Goal: Task Accomplishment & Management: Use online tool/utility

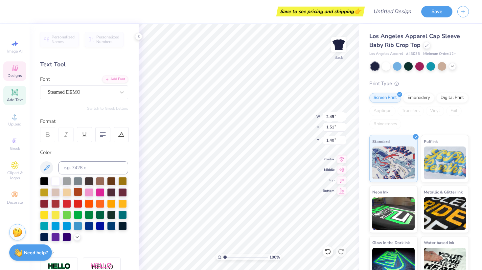
scroll to position [112, 0]
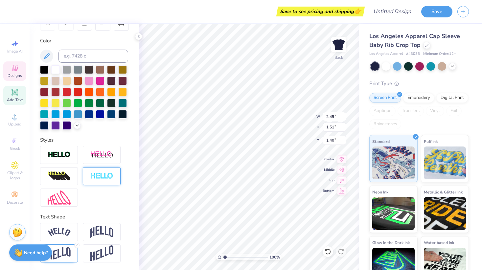
type input "1.49"
type textarea "ALPHA CHI"
type input "5.72"
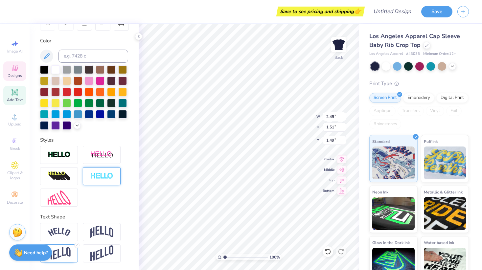
type input "1.55"
type input "2.98"
type input "3.40"
type input "1.67"
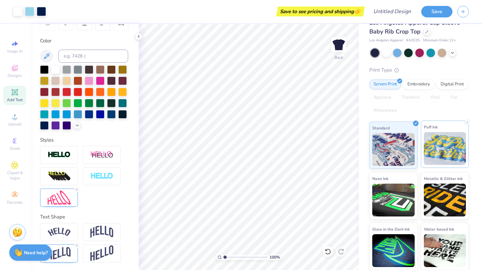
scroll to position [0, 0]
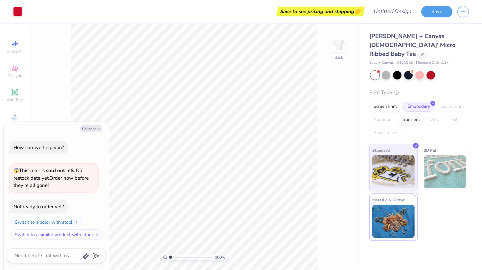
click at [388, 215] on img at bounding box center [393, 221] width 42 height 33
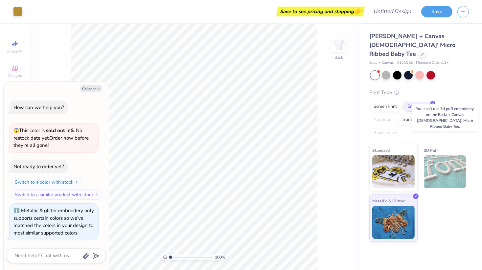
click at [438, 160] on img at bounding box center [444, 171] width 42 height 33
click at [386, 101] on div "Screen Print" at bounding box center [385, 106] width 32 height 10
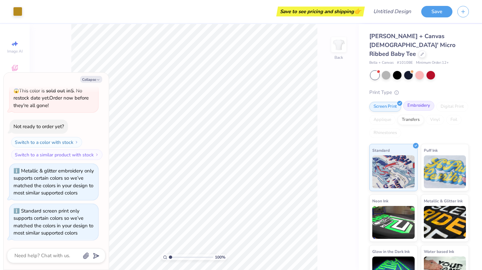
click at [415, 101] on div "Embroidery" at bounding box center [418, 106] width 31 height 10
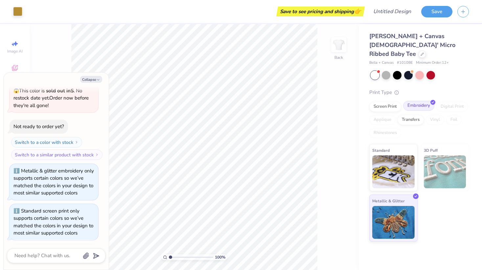
scroll to position [71, 0]
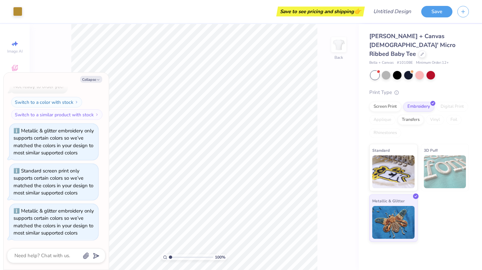
click at [389, 92] on div "Print Type Screen Print Embroidery Digital Print Applique Transfers Vinyl Foil …" at bounding box center [418, 165] width 99 height 153
click at [389, 101] on div "Screen Print" at bounding box center [385, 106] width 32 height 10
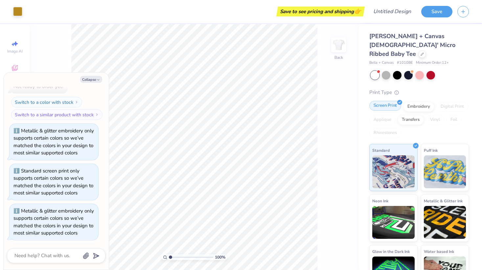
scroll to position [111, 0]
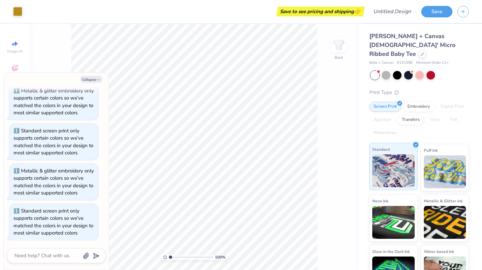
click at [386, 157] on img at bounding box center [393, 170] width 42 height 33
click at [429, 70] on div at bounding box center [430, 74] width 9 height 9
click at [386, 70] on div at bounding box center [385, 74] width 9 height 9
click at [406, 60] on span "# 1010BE" at bounding box center [405, 63] width 16 height 6
click at [91, 82] on button "Collapse" at bounding box center [91, 79] width 22 height 7
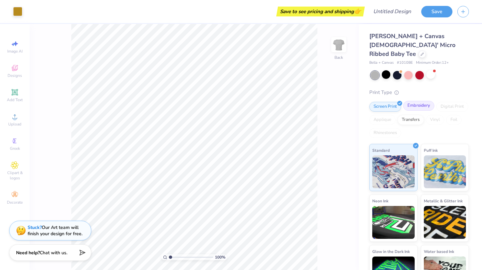
click at [420, 101] on div "Embroidery" at bounding box center [418, 106] width 31 height 10
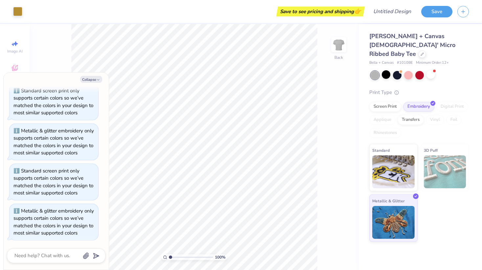
click at [445, 173] on img at bounding box center [444, 171] width 42 height 33
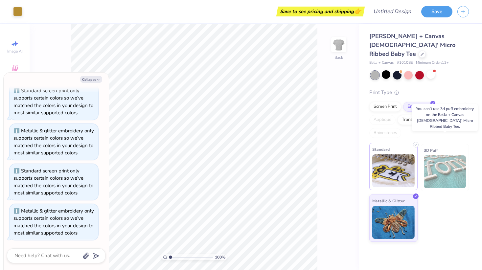
click at [407, 162] on img at bounding box center [393, 170] width 42 height 33
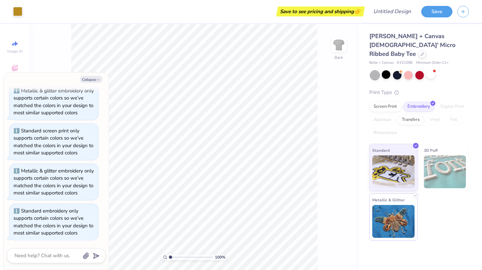
click at [394, 223] on img at bounding box center [393, 221] width 42 height 33
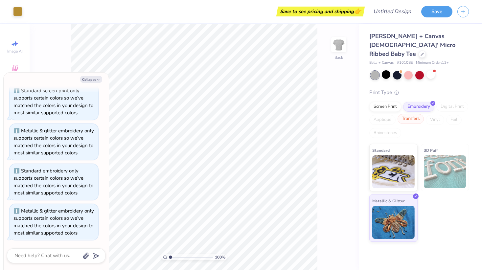
click at [408, 114] on div "Transfers" at bounding box center [410, 119] width 26 height 10
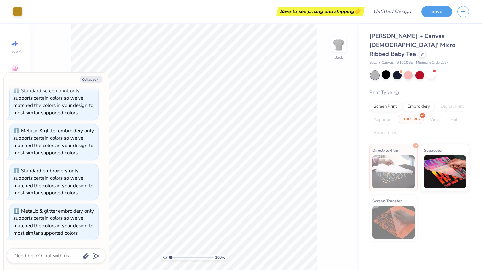
scroll to position [464, 0]
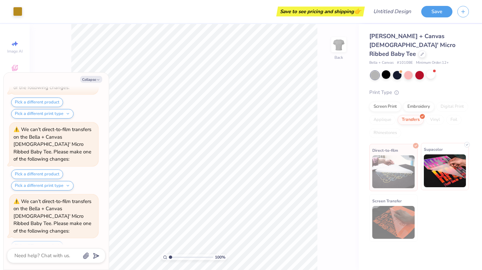
click at [445, 163] on img at bounding box center [444, 170] width 42 height 33
click at [385, 101] on div "Screen Print" at bounding box center [385, 106] width 32 height 10
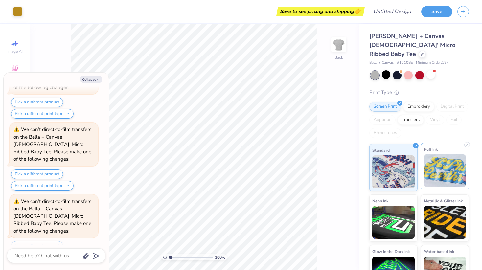
click at [436, 163] on img at bounding box center [444, 170] width 42 height 33
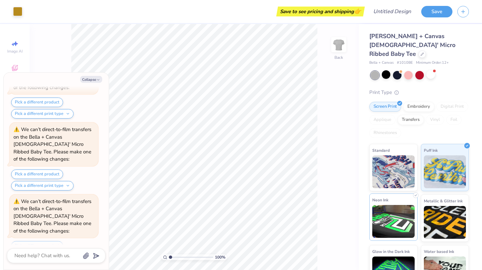
click at [405, 209] on img at bounding box center [393, 221] width 42 height 33
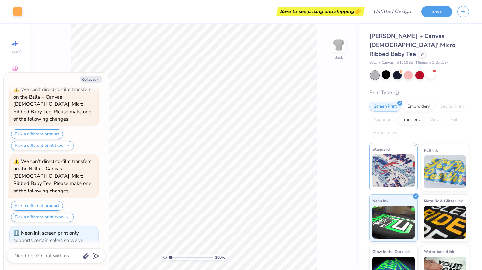
click at [400, 167] on img at bounding box center [393, 170] width 42 height 33
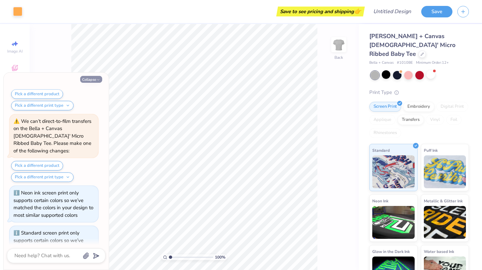
click at [93, 79] on button "Collapse" at bounding box center [91, 79] width 22 height 7
type textarea "x"
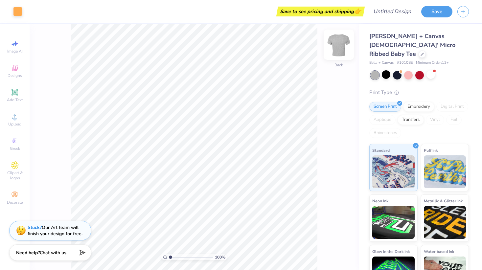
click at [339, 50] on img at bounding box center [338, 45] width 26 height 26
click at [347, 11] on div "Save to see pricing and shipping 👉" at bounding box center [320, 12] width 85 height 10
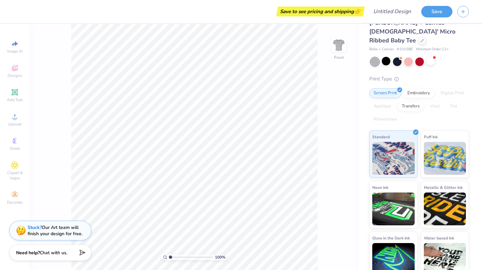
scroll to position [0, 0]
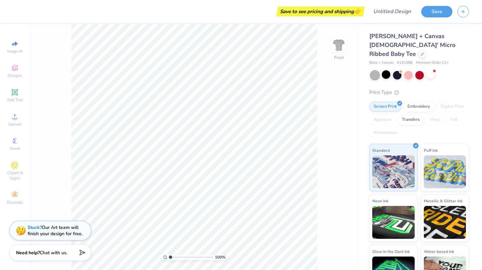
click at [405, 60] on span "# 1010BE" at bounding box center [405, 63] width 16 height 6
click at [439, 60] on span "Minimum Order: 12 +" at bounding box center [432, 63] width 33 height 6
